Goal: Navigation & Orientation: Find specific page/section

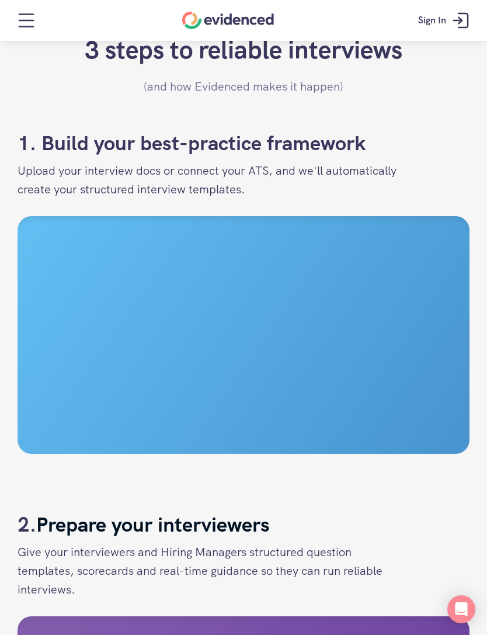
scroll to position [1155, 0]
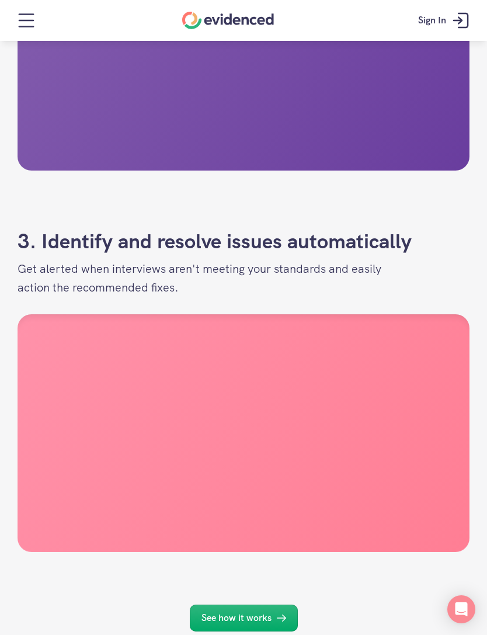
scroll to position [1860, 0]
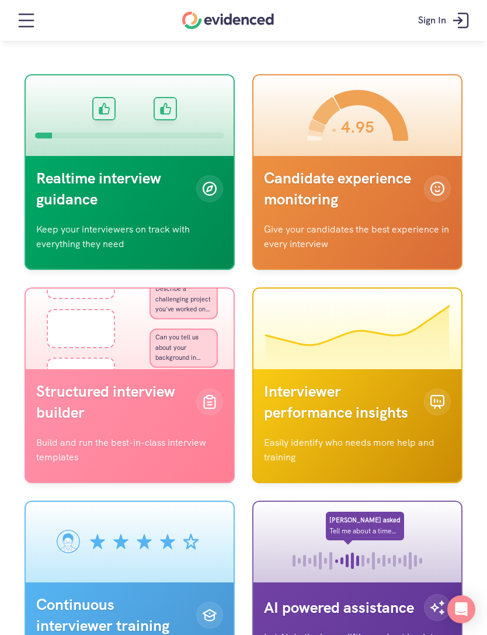
scroll to position [3451, 0]
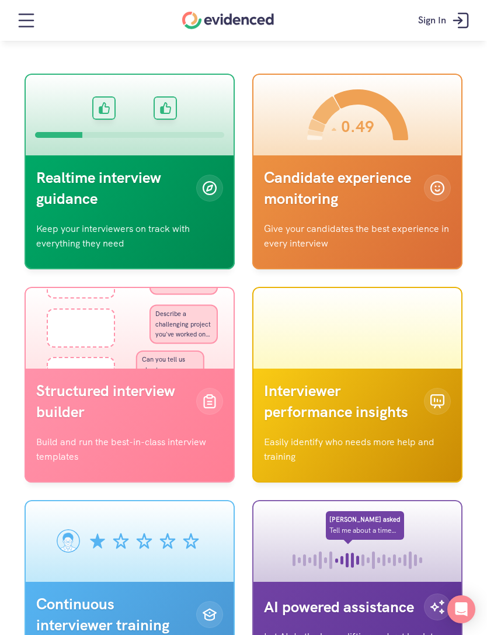
click at [291, 634] on html "Sign In Run interviews you can rely on. Evidenced is the only platform to bring…" at bounding box center [243, 421] width 487 height 7744
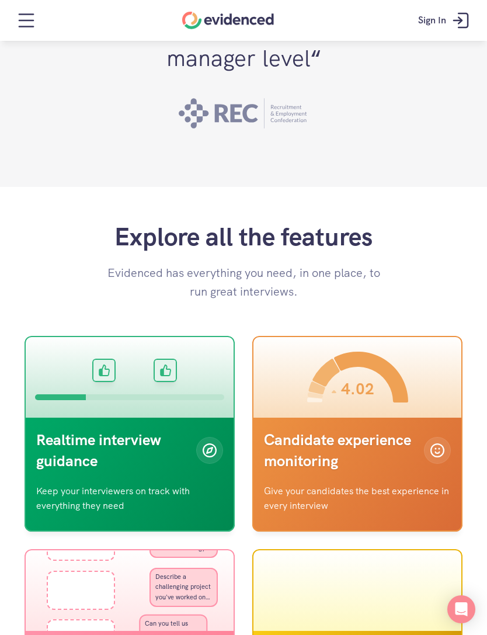
scroll to position [3188, 0]
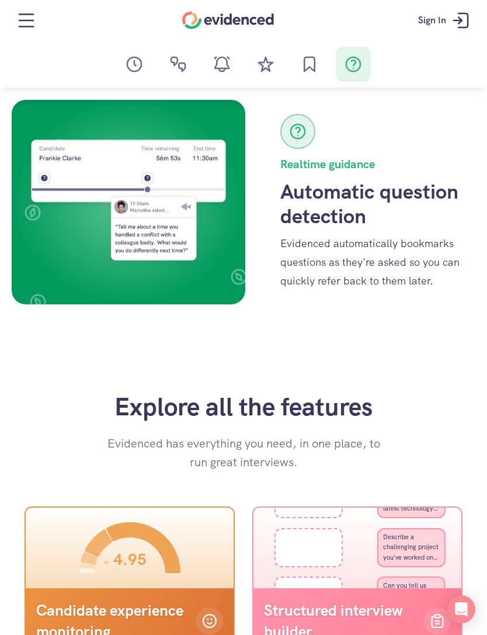
scroll to position [3141, 0]
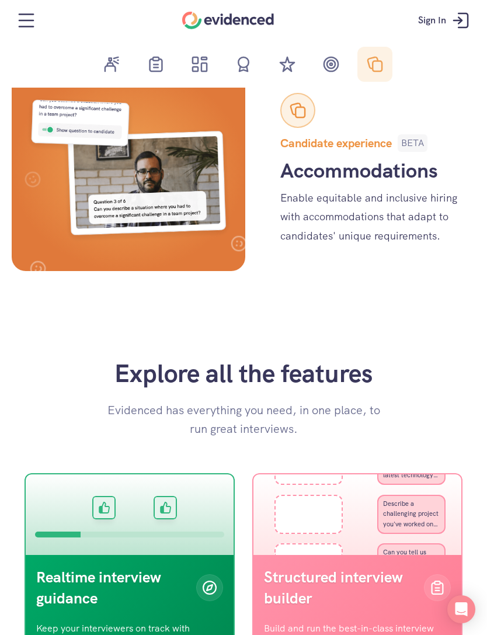
scroll to position [3610, 0]
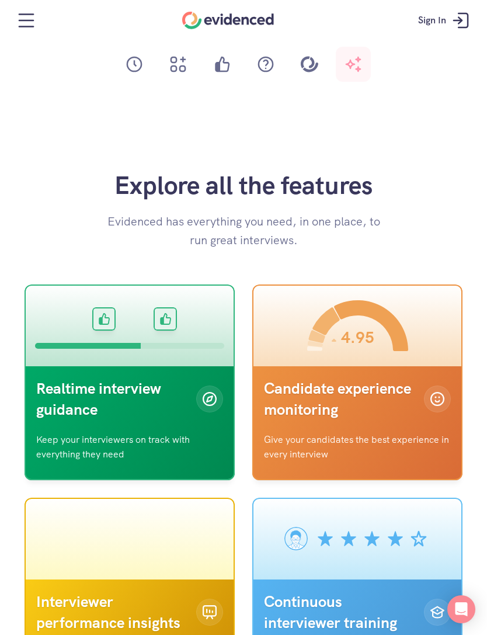
scroll to position [3377, 0]
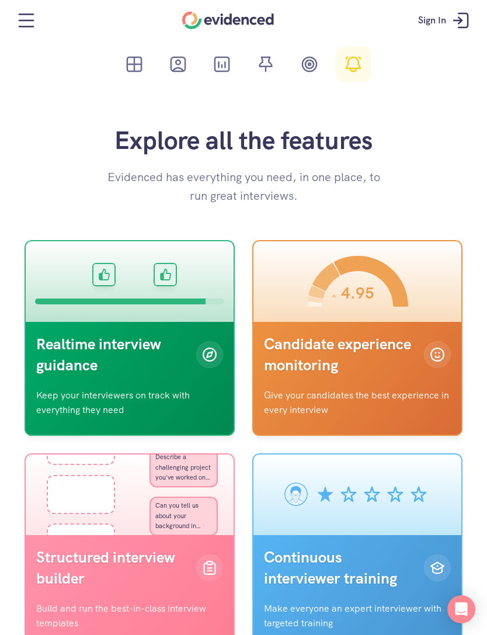
scroll to position [3442, 0]
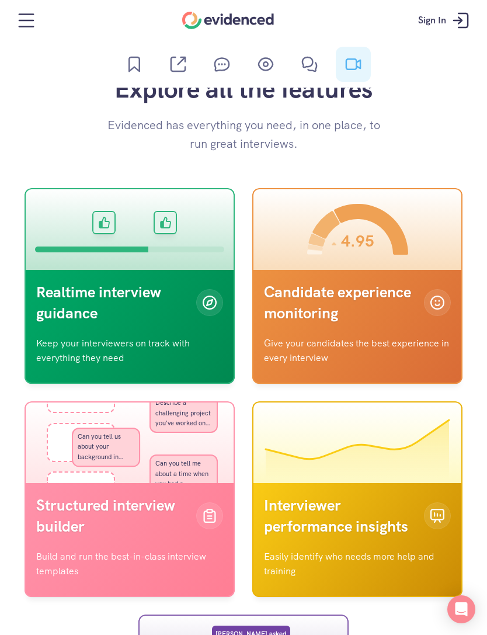
scroll to position [3625, 0]
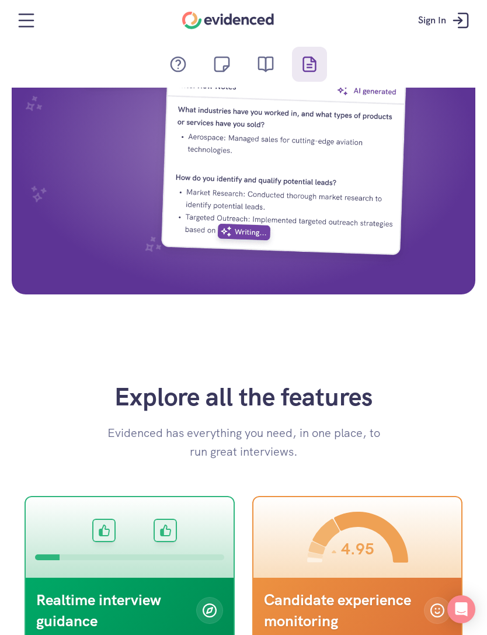
scroll to position [2493, 0]
